Goal: Transaction & Acquisition: Purchase product/service

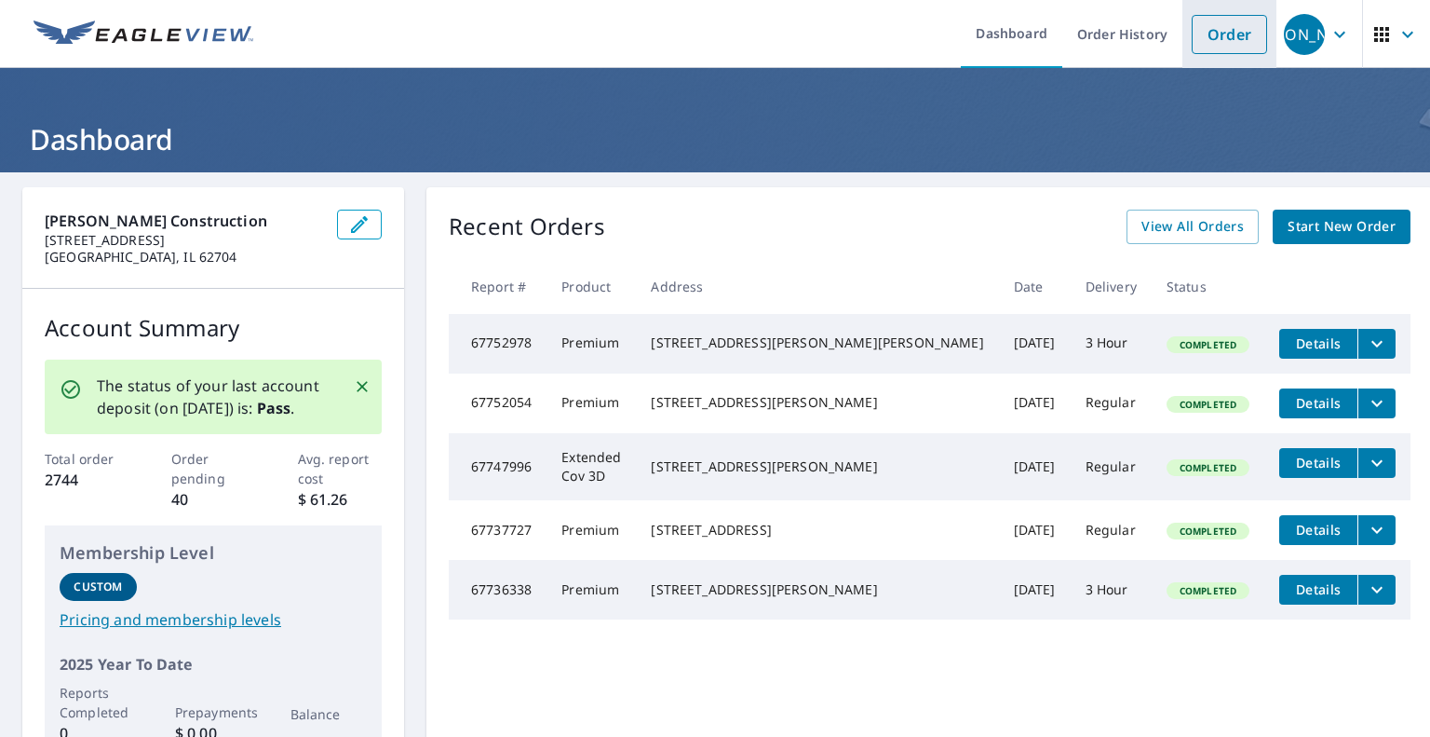
click at [1198, 33] on link "Order" at bounding box center [1229, 34] width 75 height 39
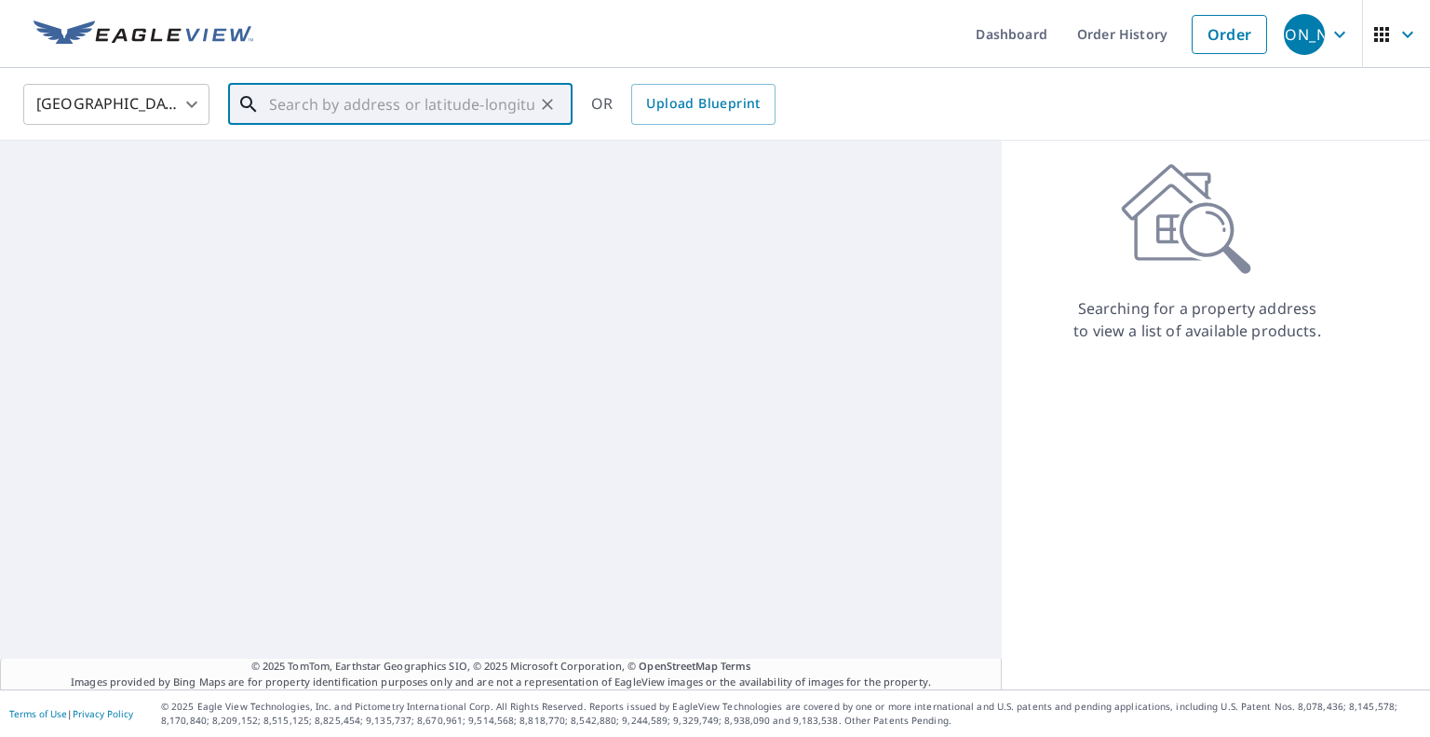
click at [395, 116] on input "text" at bounding box center [401, 104] width 265 height 52
paste input "[STREET_ADDRESS][PERSON_NAME]"
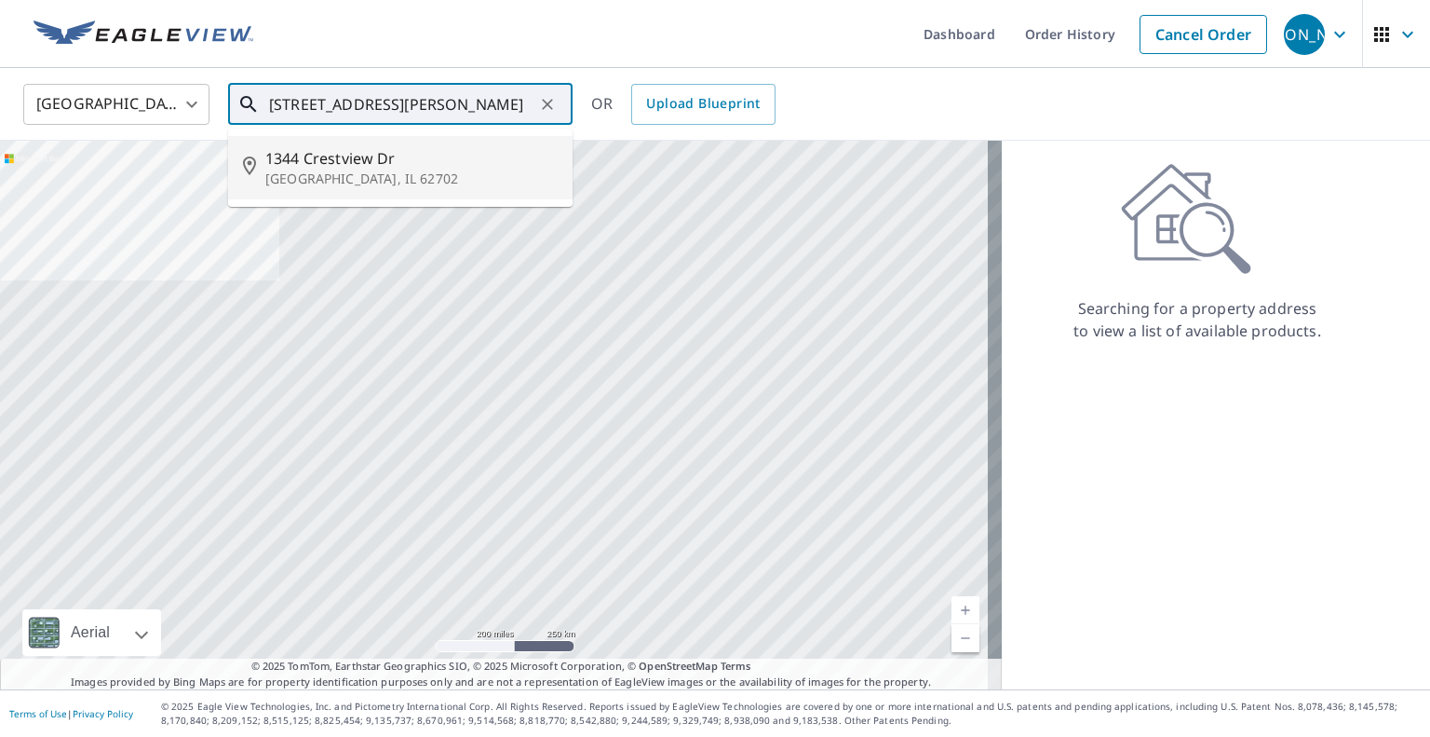
click at [382, 176] on p "[GEOGRAPHIC_DATA], IL 62702" at bounding box center [411, 178] width 292 height 19
type input "[STREET_ADDRESS][PERSON_NAME]"
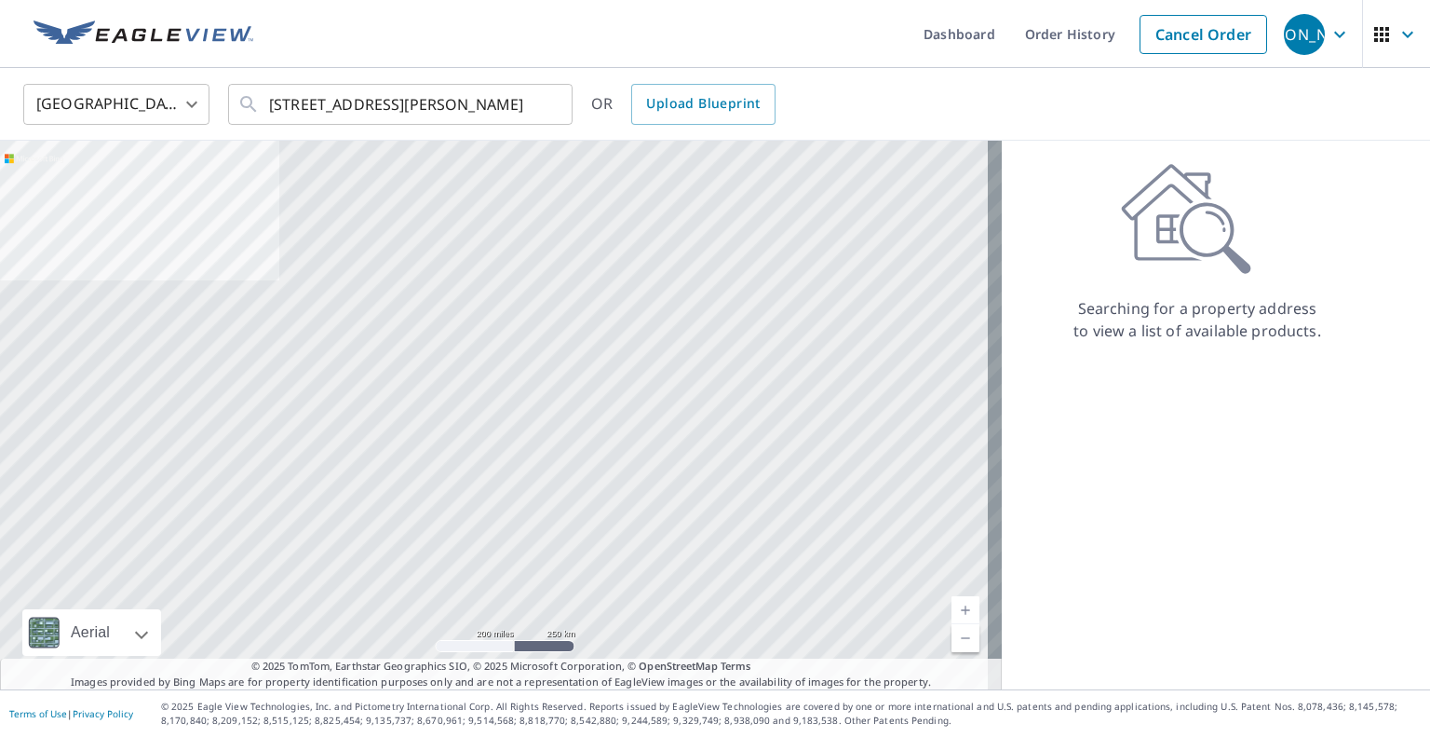
scroll to position [0, 0]
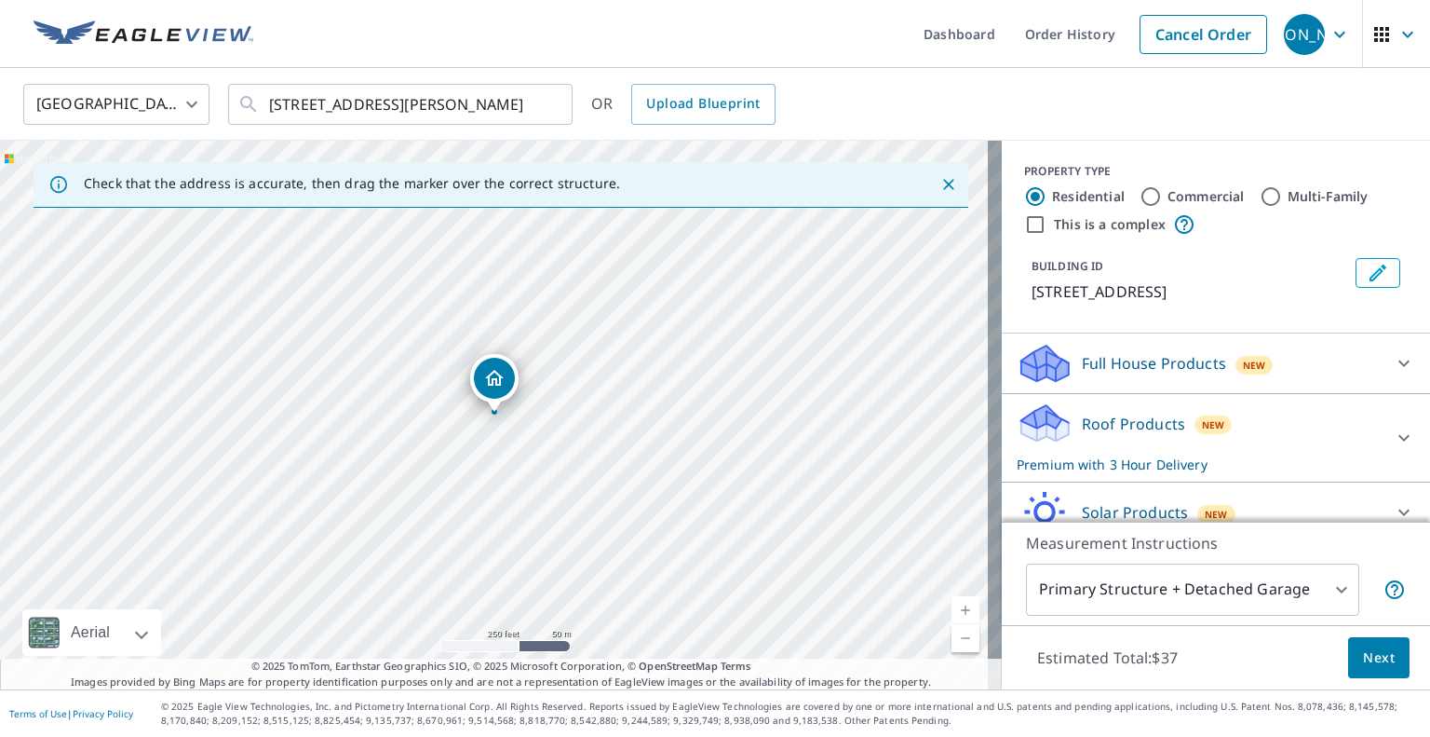
click at [1159, 446] on div "Roof Products New Premium with 3 Hour Delivery" at bounding box center [1199, 437] width 365 height 73
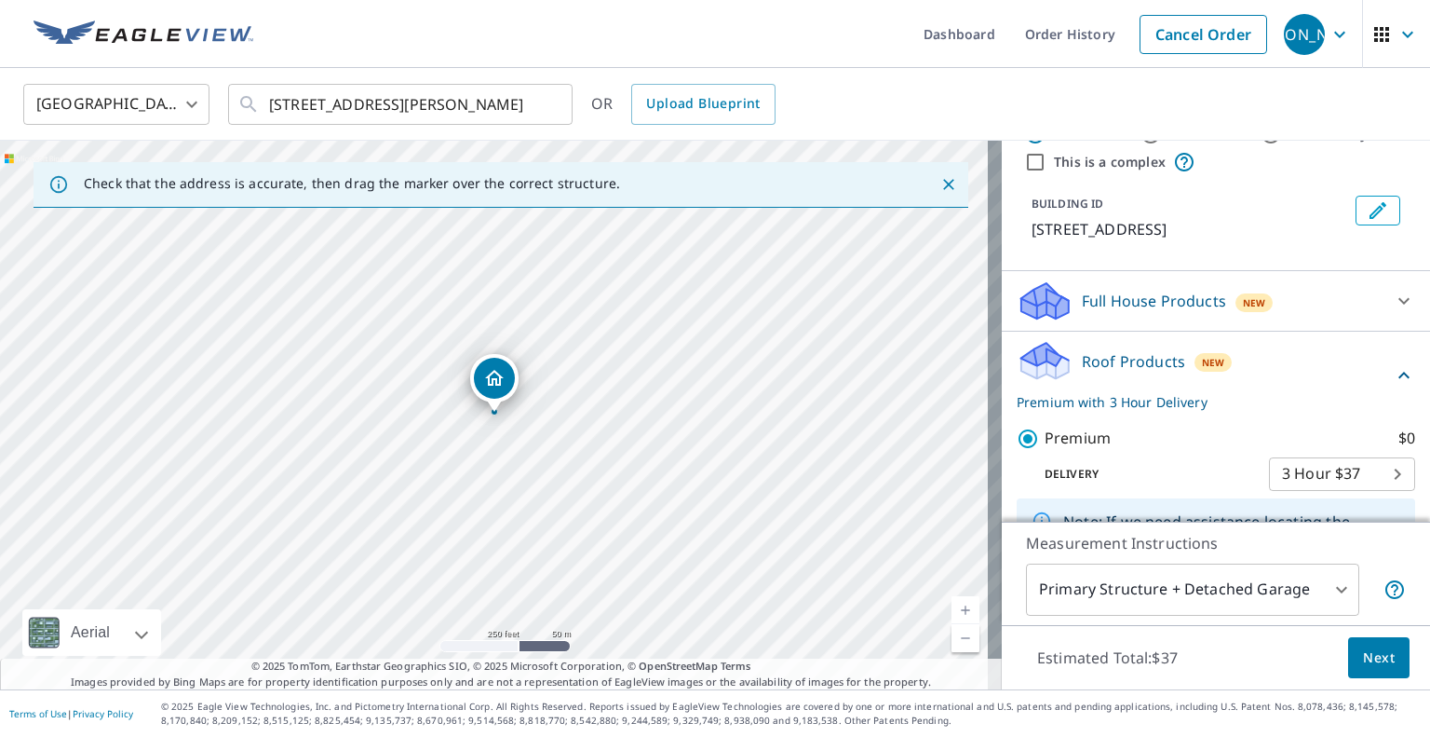
scroll to position [93, 0]
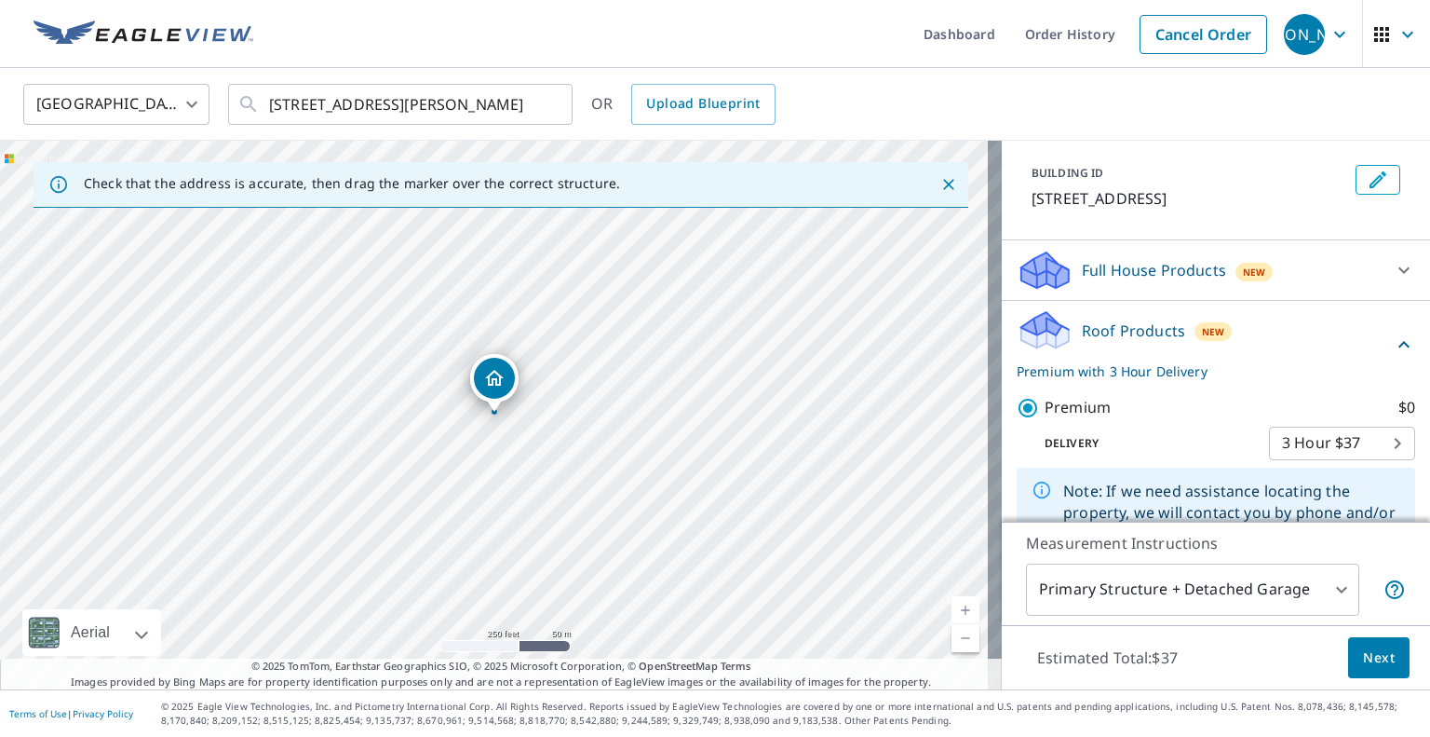
click at [1284, 443] on body "JA [PERSON_NAME] Dashboard Order History Cancel Order JA [GEOGRAPHIC_DATA] [GEO…" at bounding box center [715, 368] width 1430 height 737
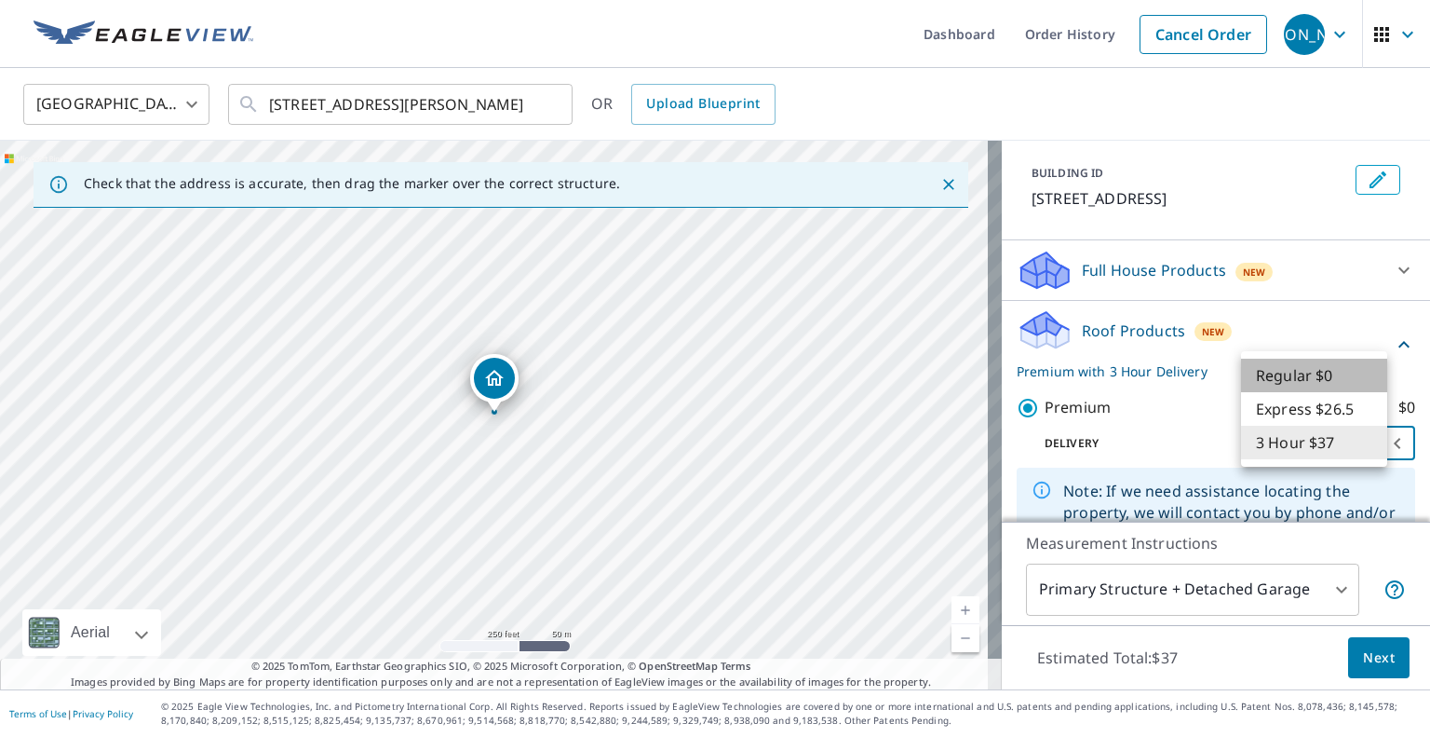
click at [1276, 369] on li "Regular $0" at bounding box center [1314, 375] width 146 height 34
type input "8"
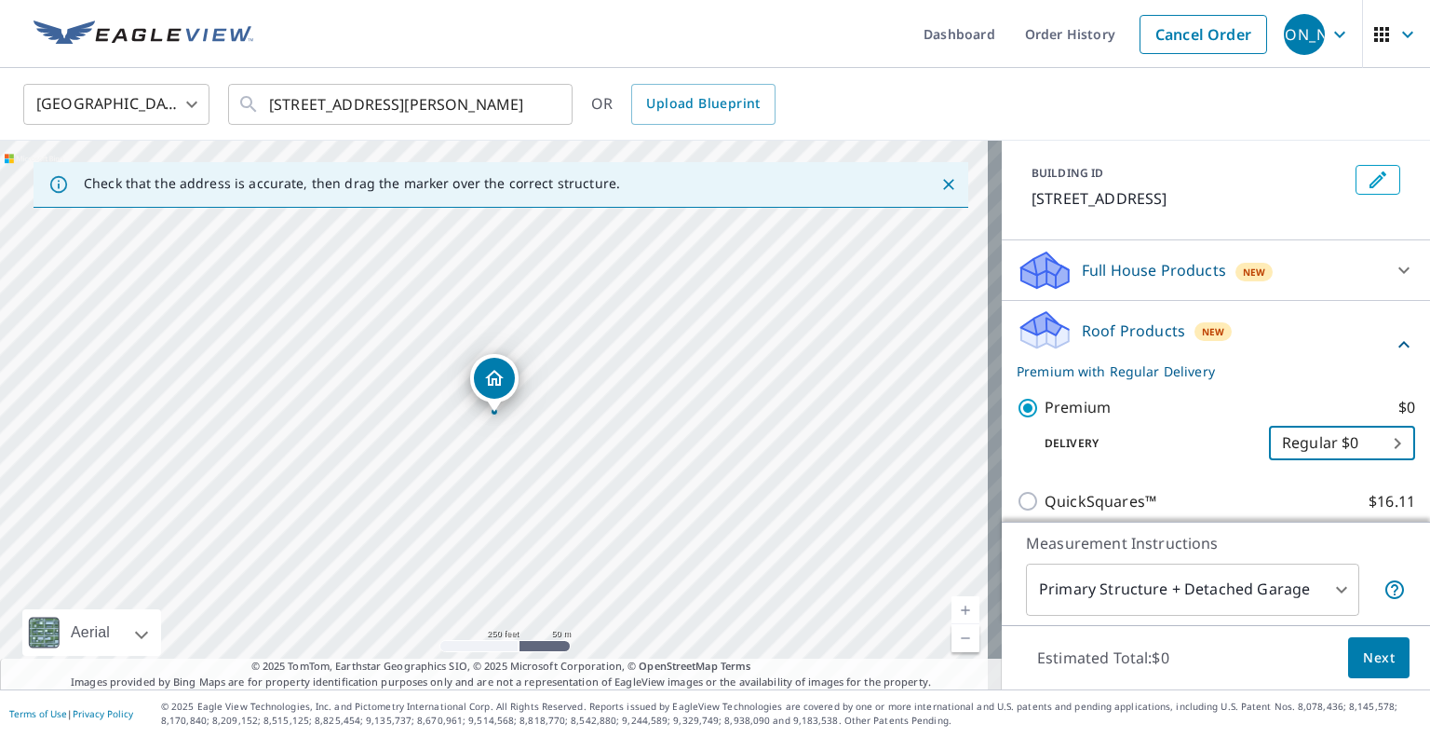
click at [1363, 651] on span "Next" at bounding box center [1379, 657] width 32 height 23
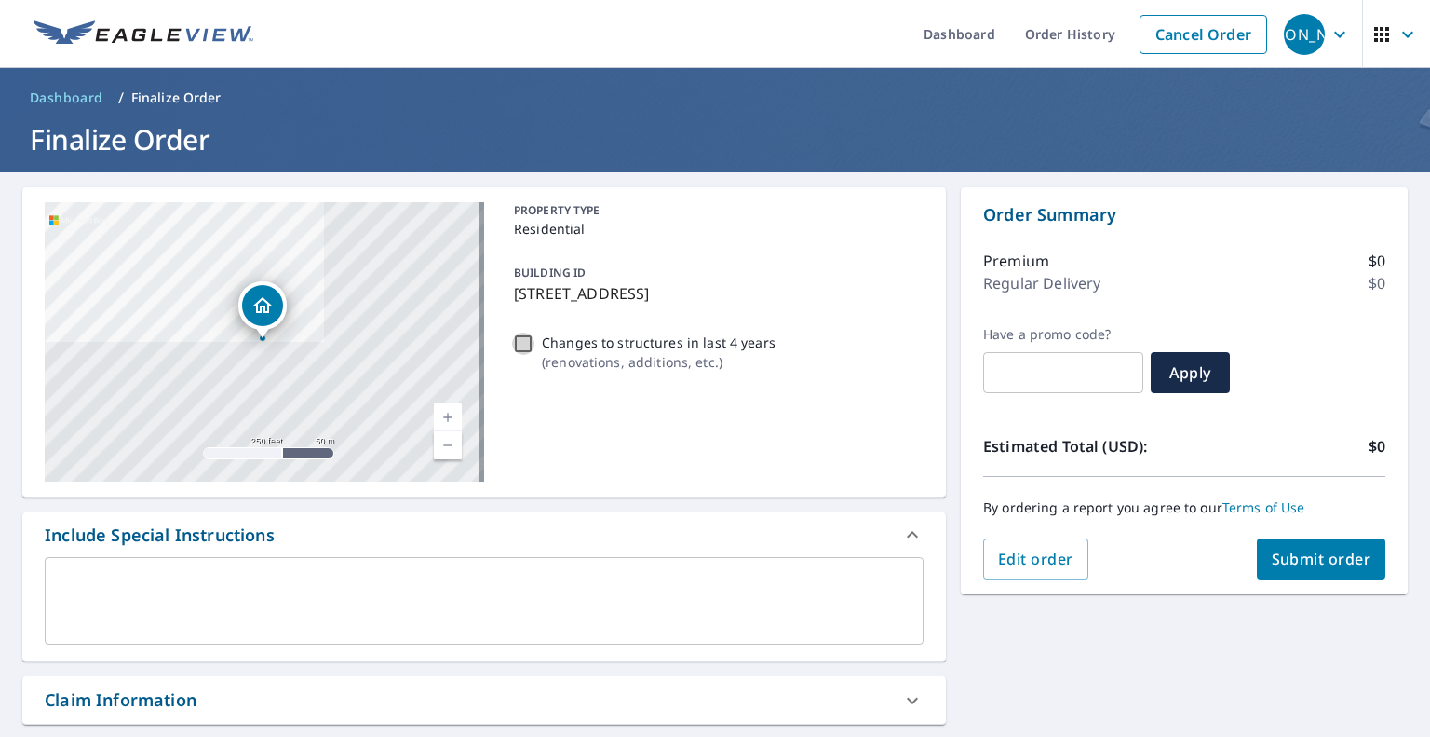
click at [523, 347] on input "Changes to structures in last 4 years ( renovations, additions, etc. )" at bounding box center [523, 343] width 22 height 22
checkbox input "true"
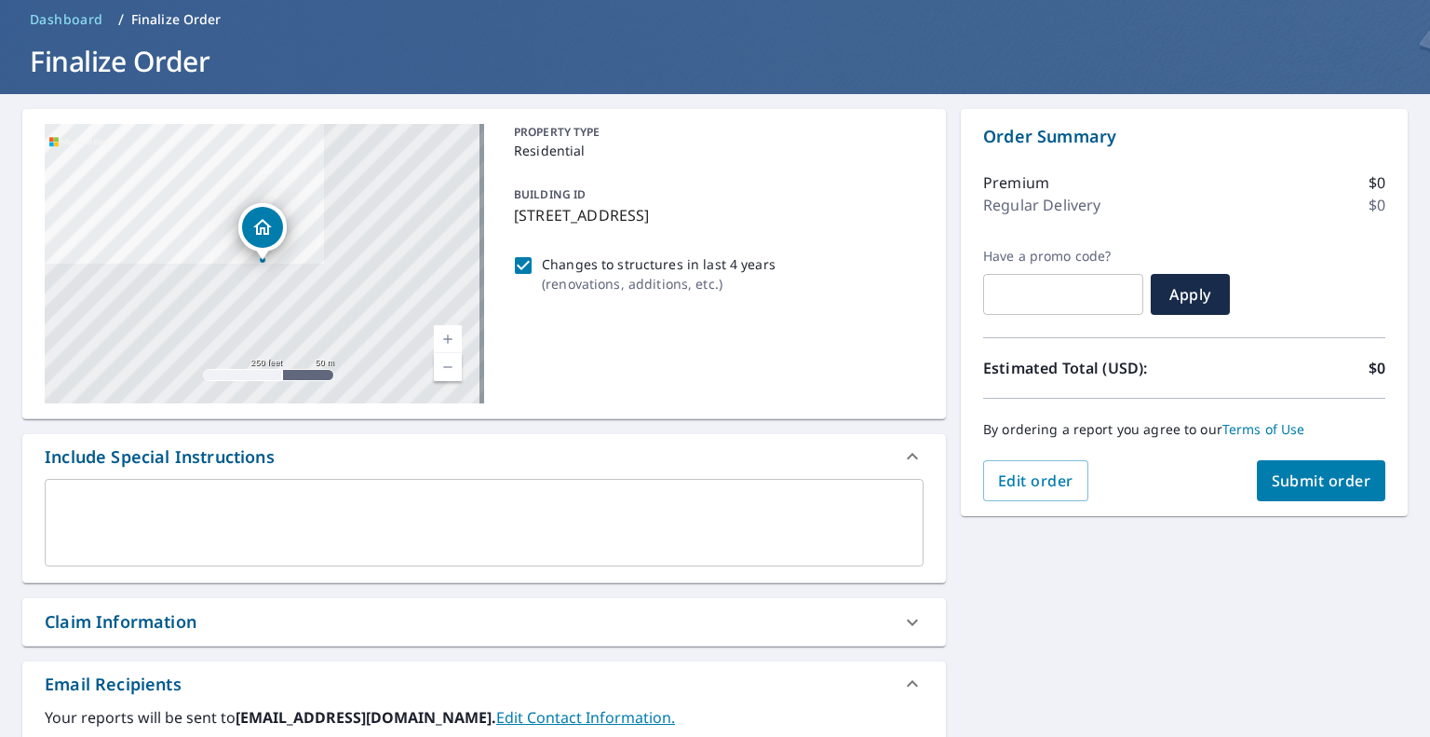
scroll to position [279, 0]
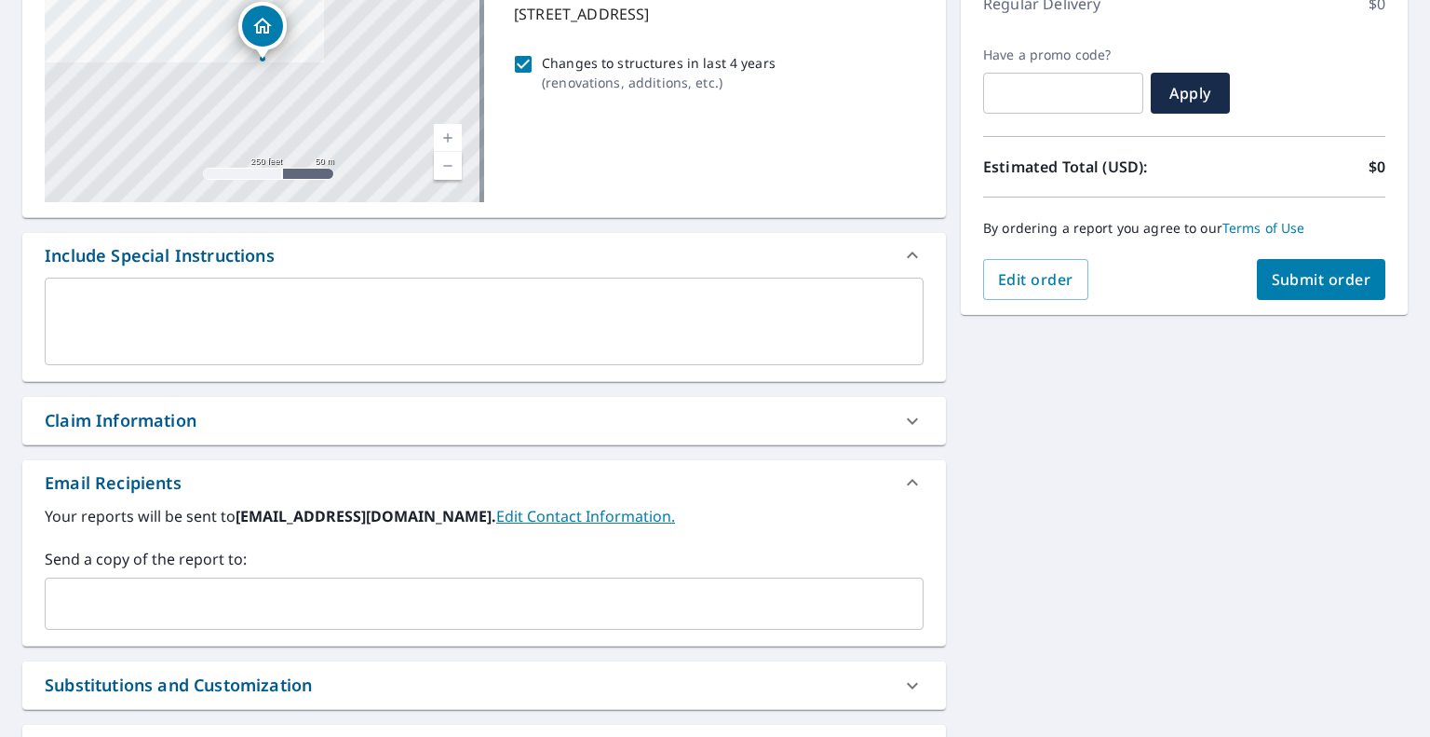
click at [395, 602] on input "text" at bounding box center [470, 603] width 834 height 35
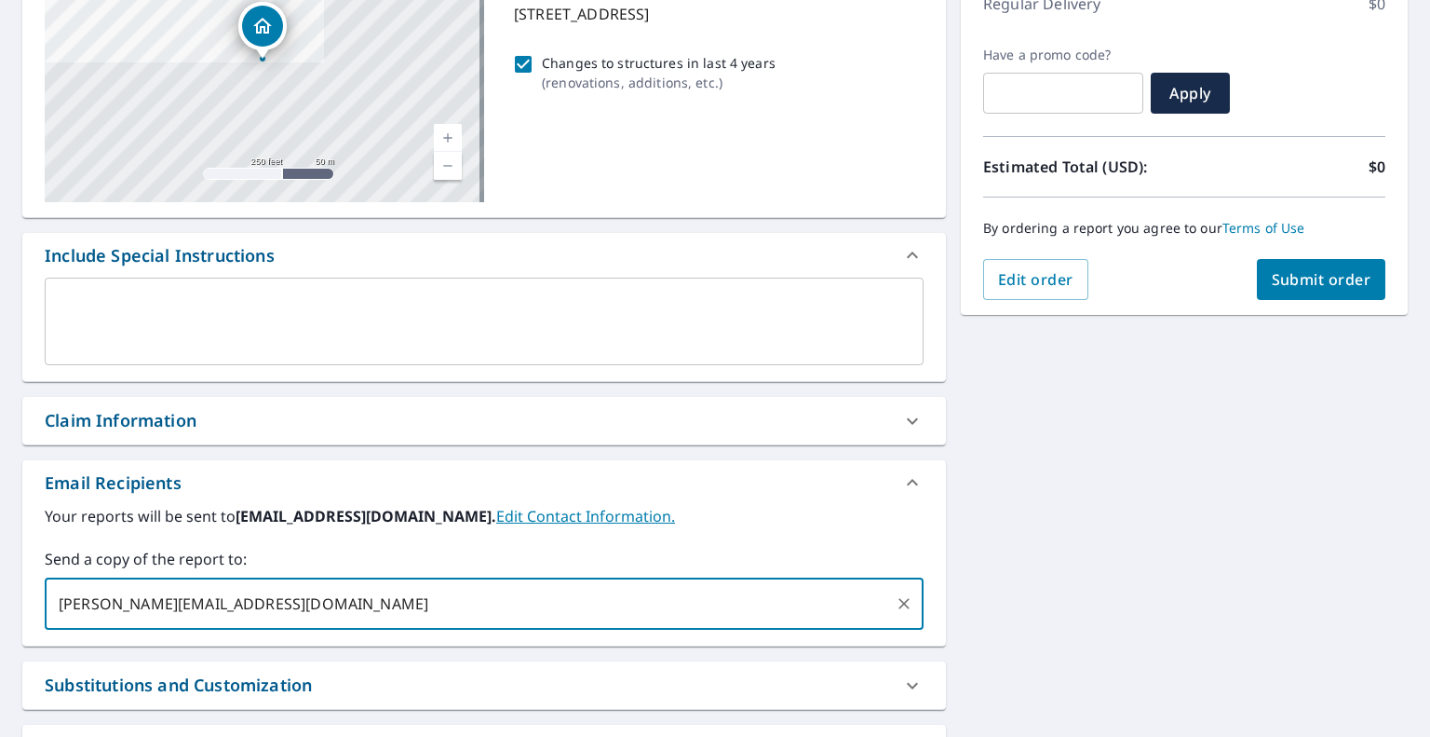
type input "[PERSON_NAME][EMAIL_ADDRESS][DOMAIN_NAME]"
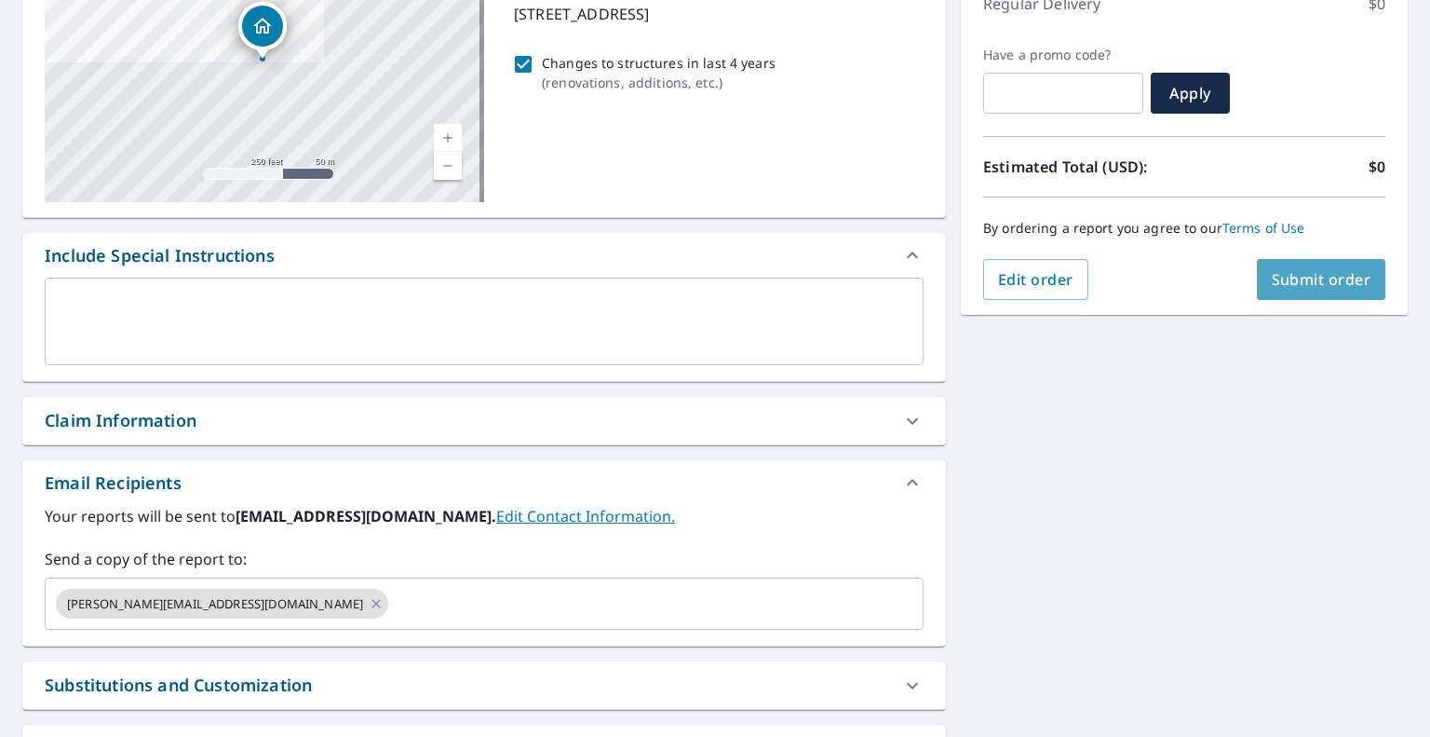
click at [1293, 283] on span "Submit order" at bounding box center [1322, 279] width 100 height 20
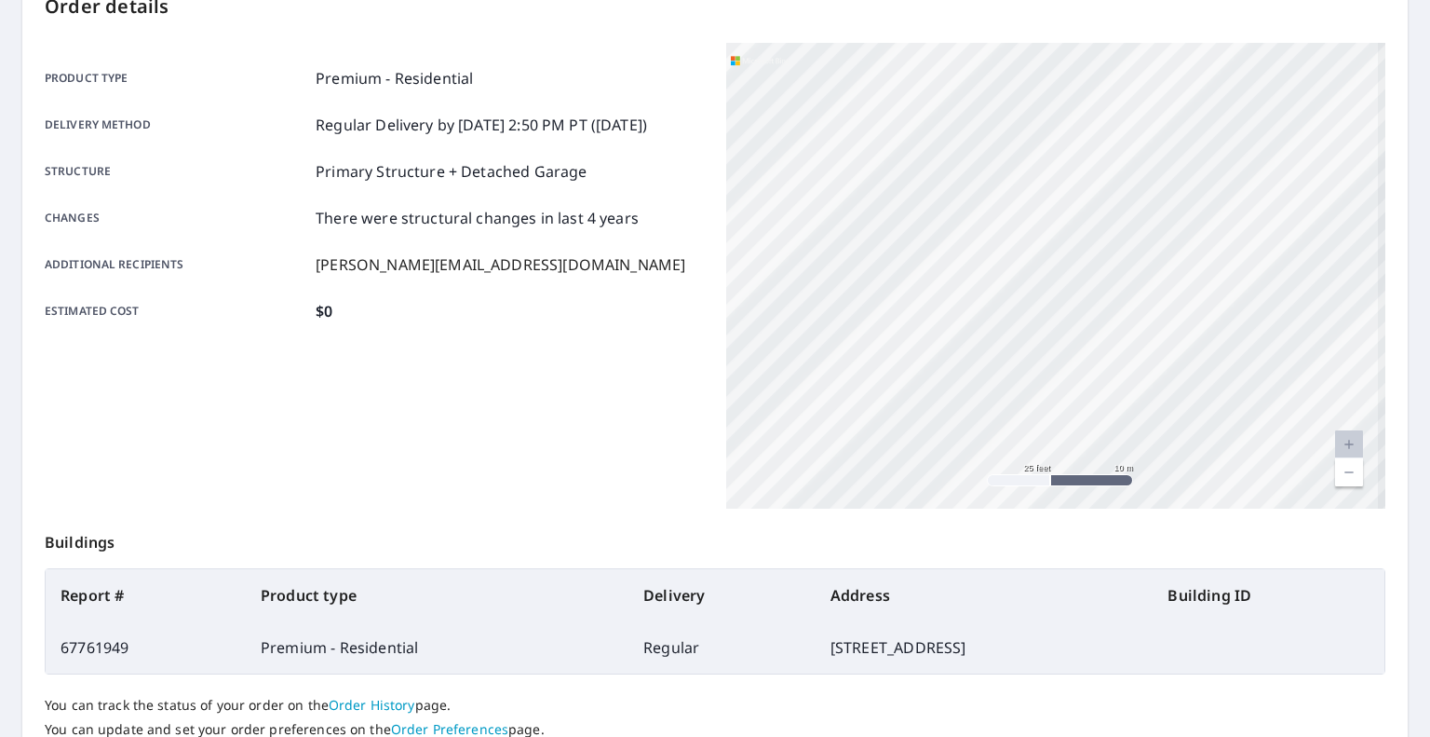
scroll to position [186, 0]
